Goal: Navigation & Orientation: Go to known website

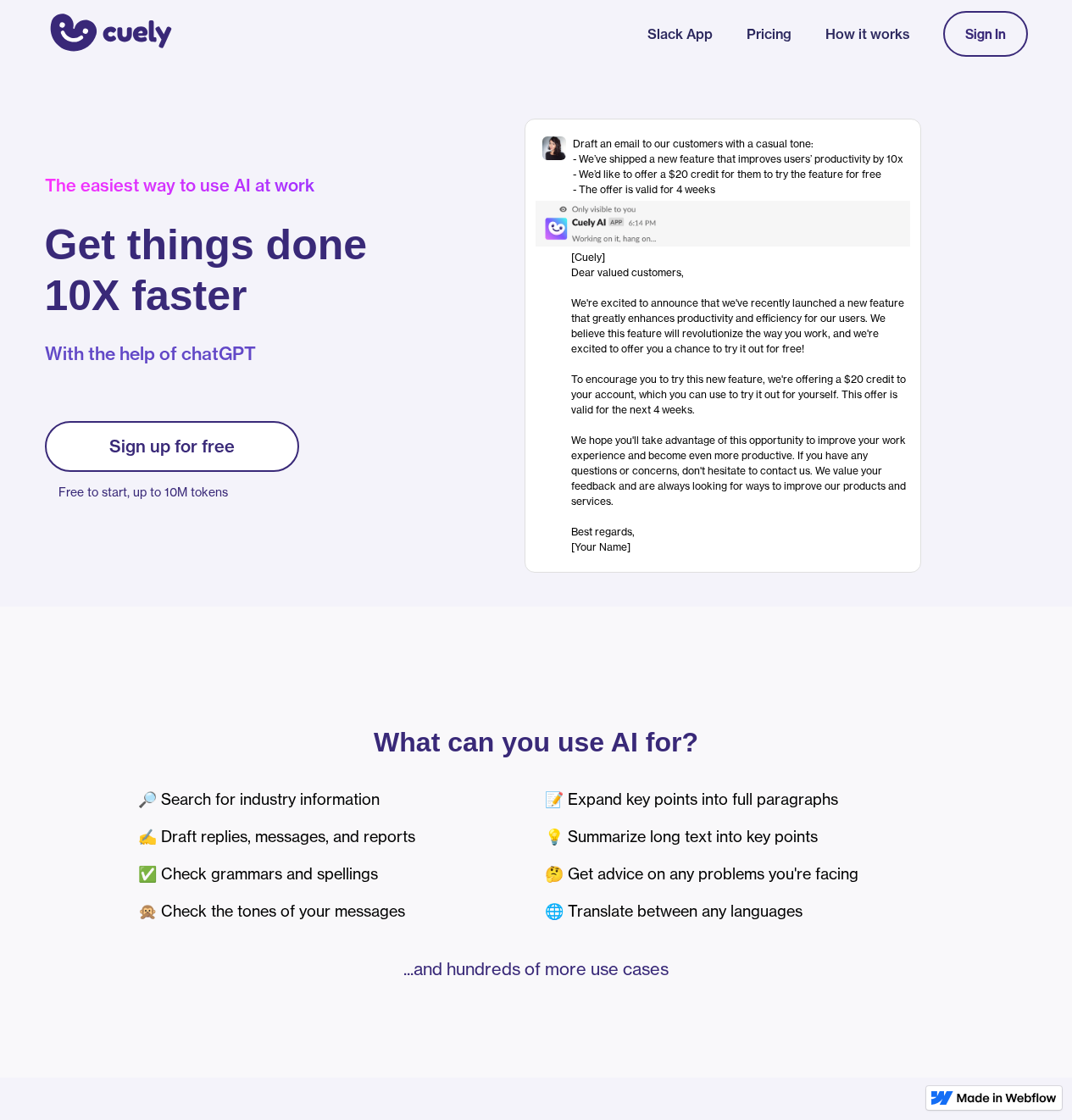
click at [703, 38] on link "Slack App" at bounding box center [680, 33] width 65 height 20
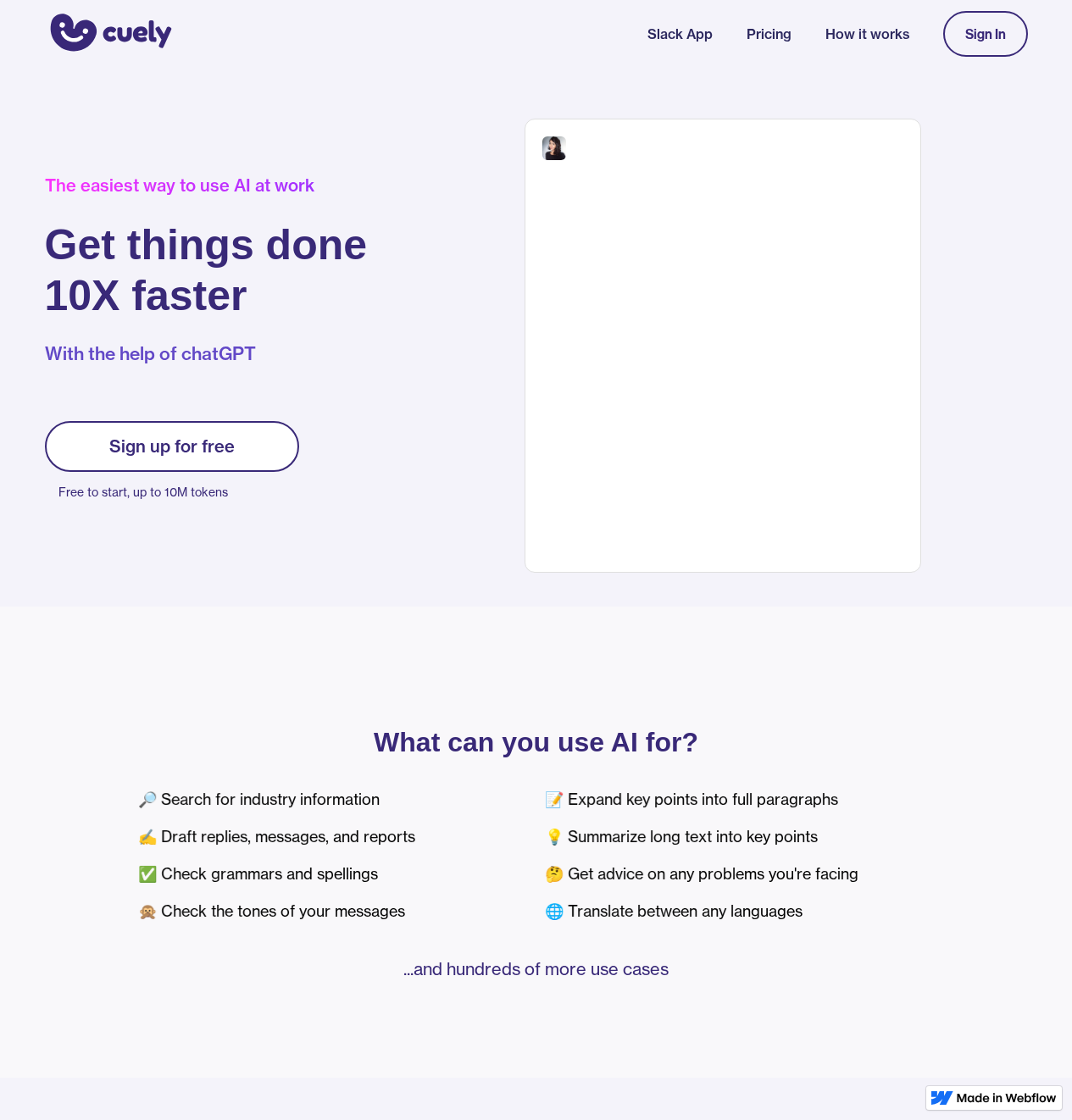
click at [804, 36] on nav "Slack App Pricing How it works Sign In" at bounding box center [837, 34] width 380 height 62
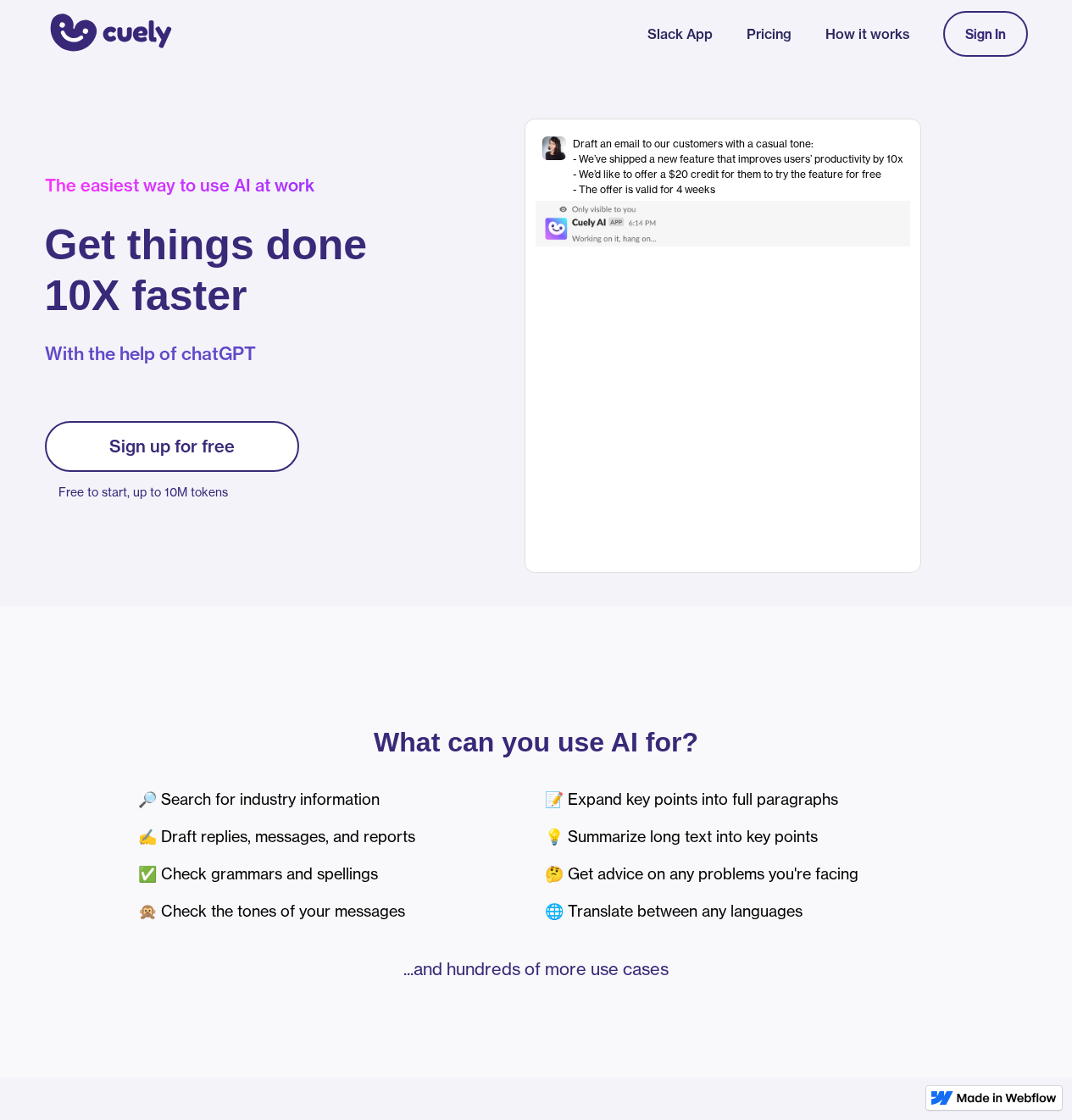
scroll to position [1086, 0]
